Goal: Find contact information: Find contact information

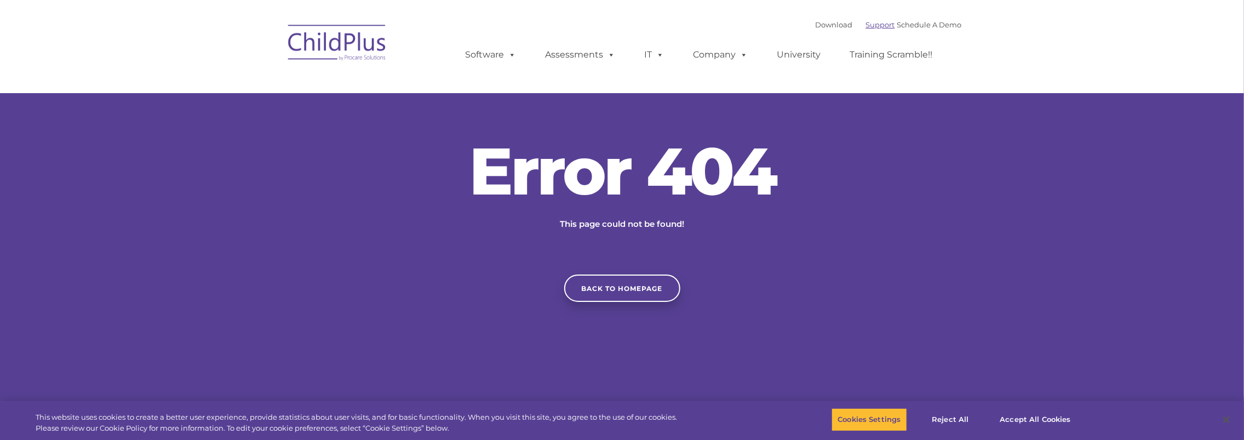
click at [875, 25] on link "Support" at bounding box center [880, 24] width 29 height 9
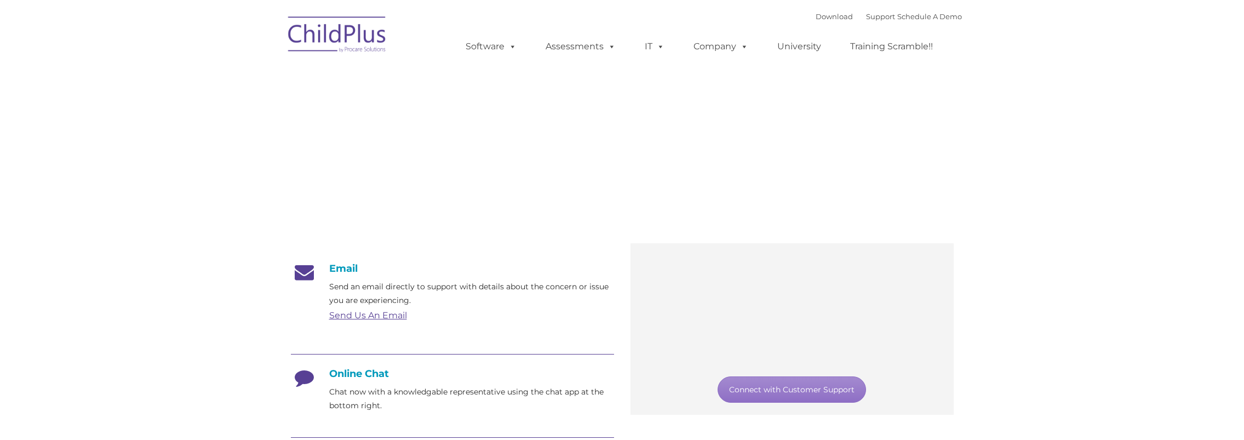
type input ""
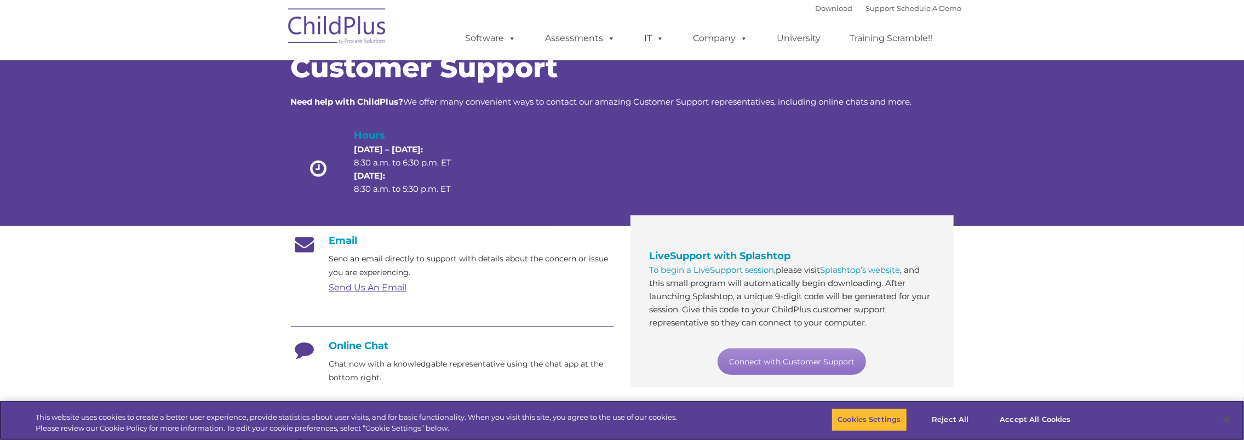
scroll to position [110, 0]
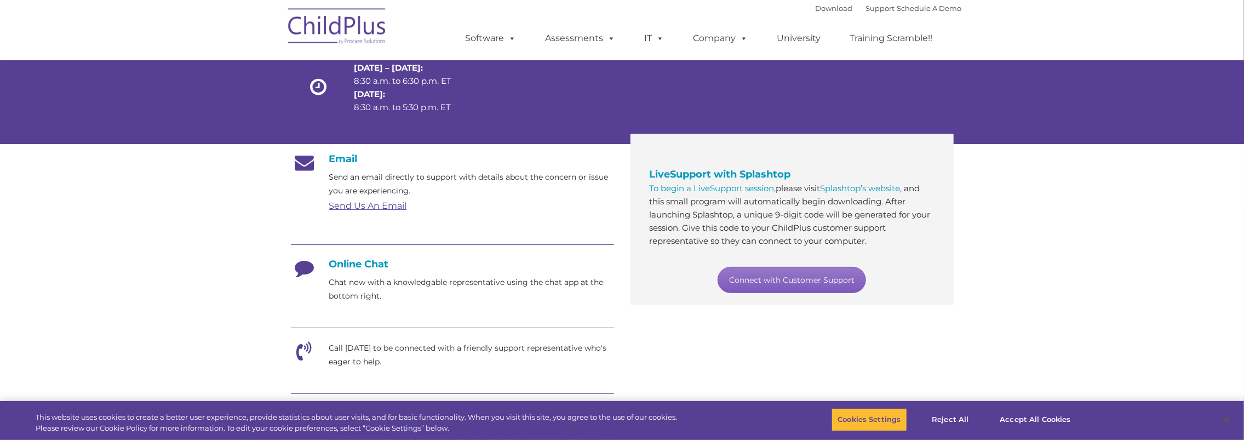
click at [822, 279] on link "Connect with Customer Support" at bounding box center [792, 280] width 148 height 26
